Goal: Task Accomplishment & Management: Use online tool/utility

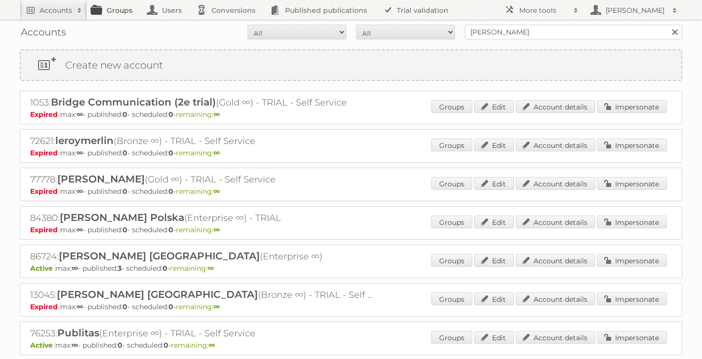
scroll to position [129, 0]
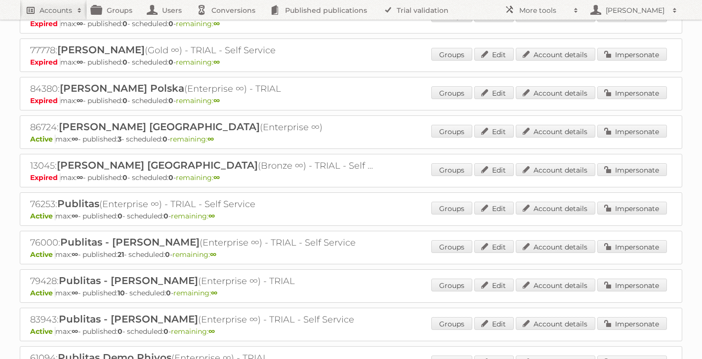
click at [58, 12] on h2 "Accounts" at bounding box center [56, 10] width 33 height 10
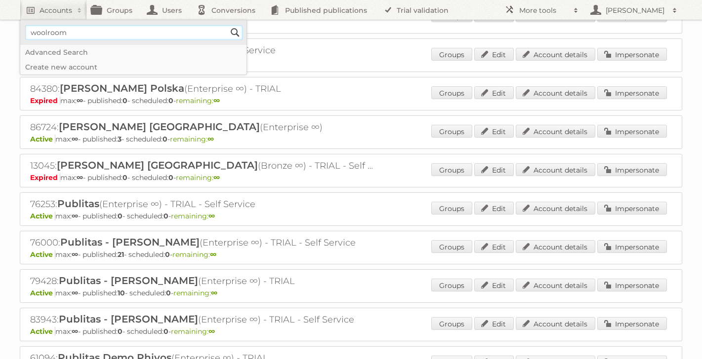
type input"] "woolroom"
click at [228, 25] on input "Search" at bounding box center [235, 32] width 15 height 15
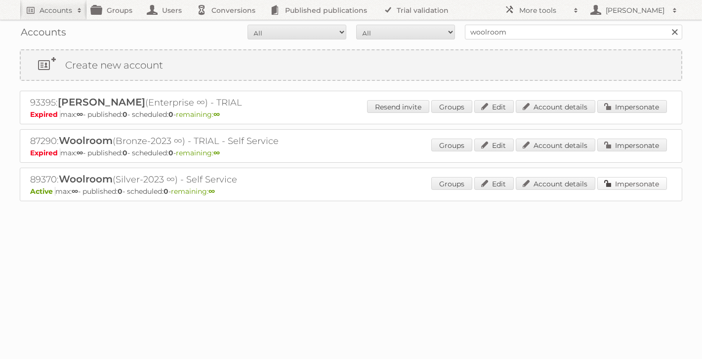
click at [633, 185] on link "Impersonate" at bounding box center [632, 183] width 70 height 13
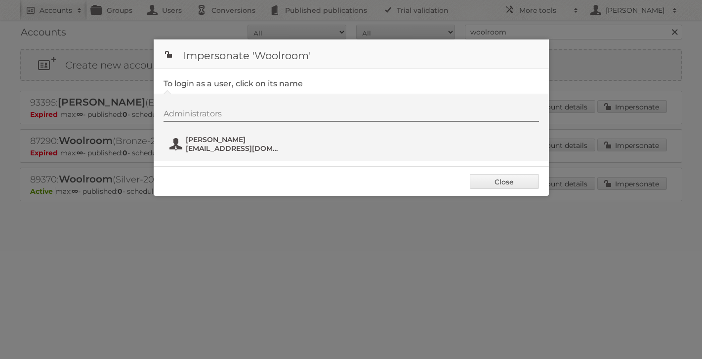
click at [199, 139] on span "[PERSON_NAME]" at bounding box center [234, 139] width 96 height 9
